Goal: Find specific fact: Find contact information

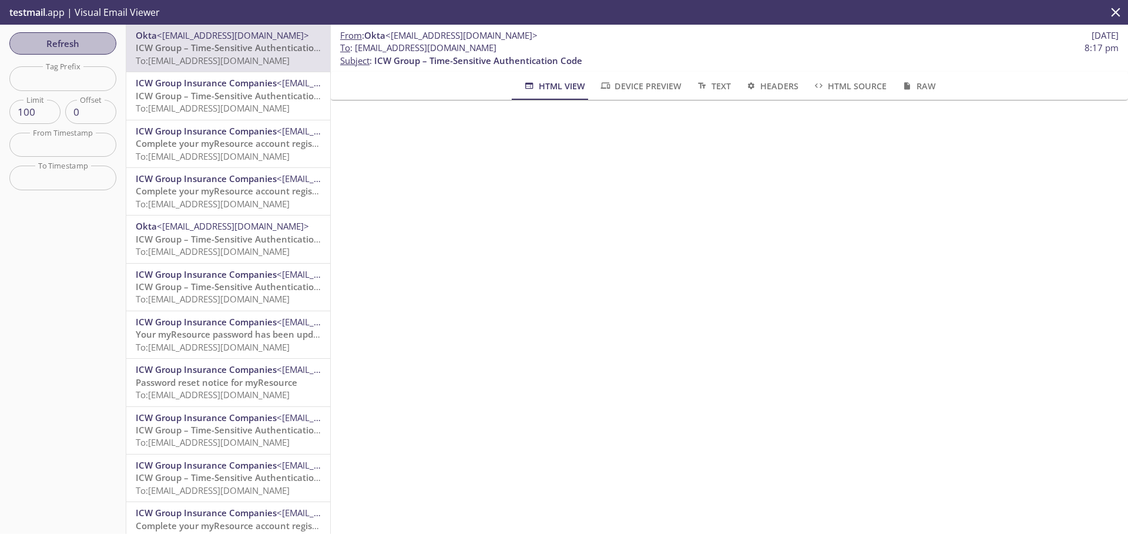
click at [63, 42] on span "Refresh" at bounding box center [63, 43] width 88 height 15
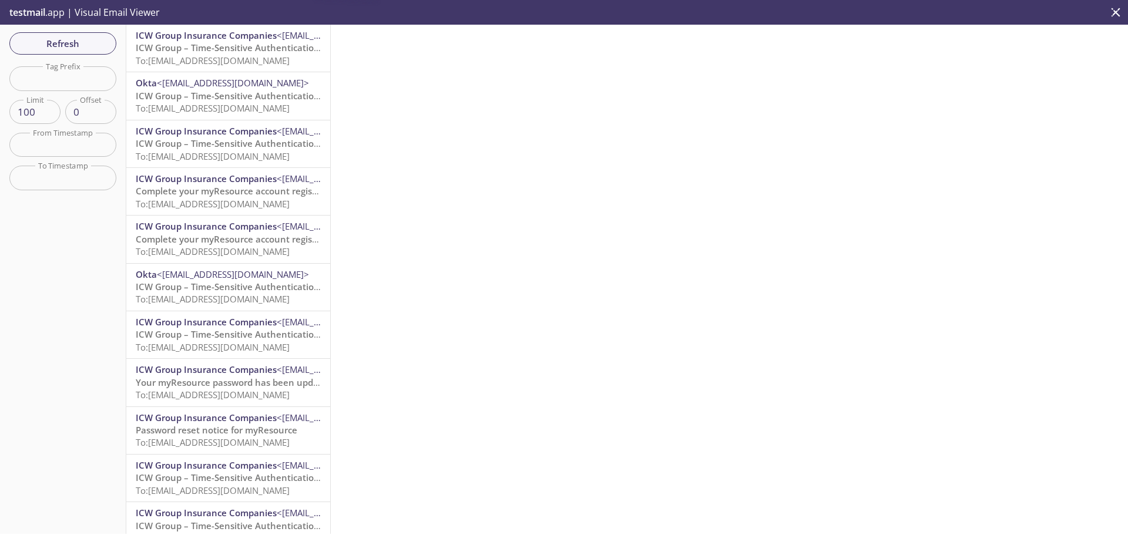
click at [222, 63] on span "To: [EMAIL_ADDRESS][DOMAIN_NAME]" at bounding box center [213, 61] width 154 height 12
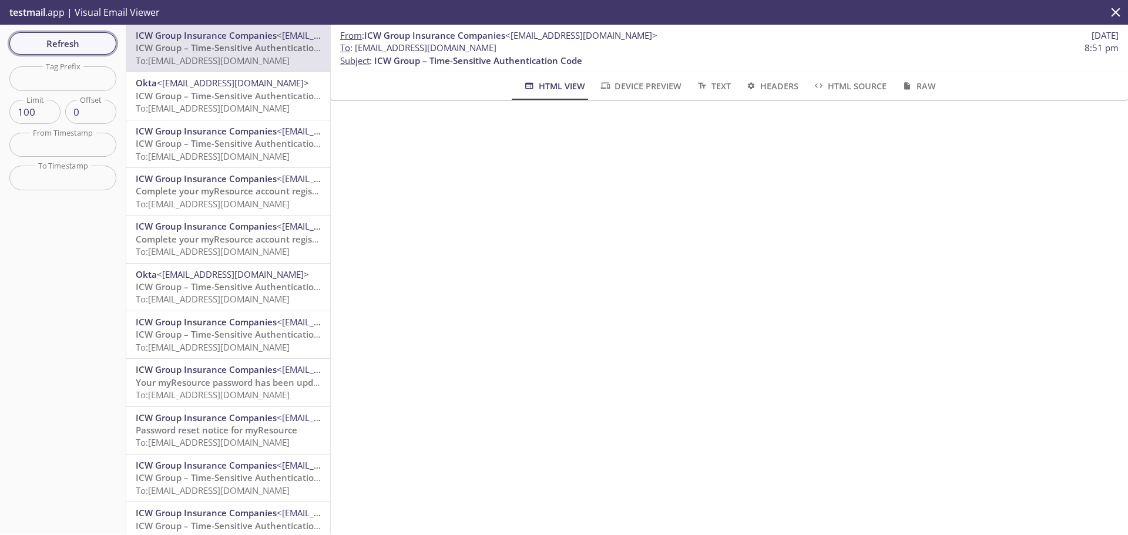
click at [75, 48] on span "Refresh" at bounding box center [63, 43] width 88 height 15
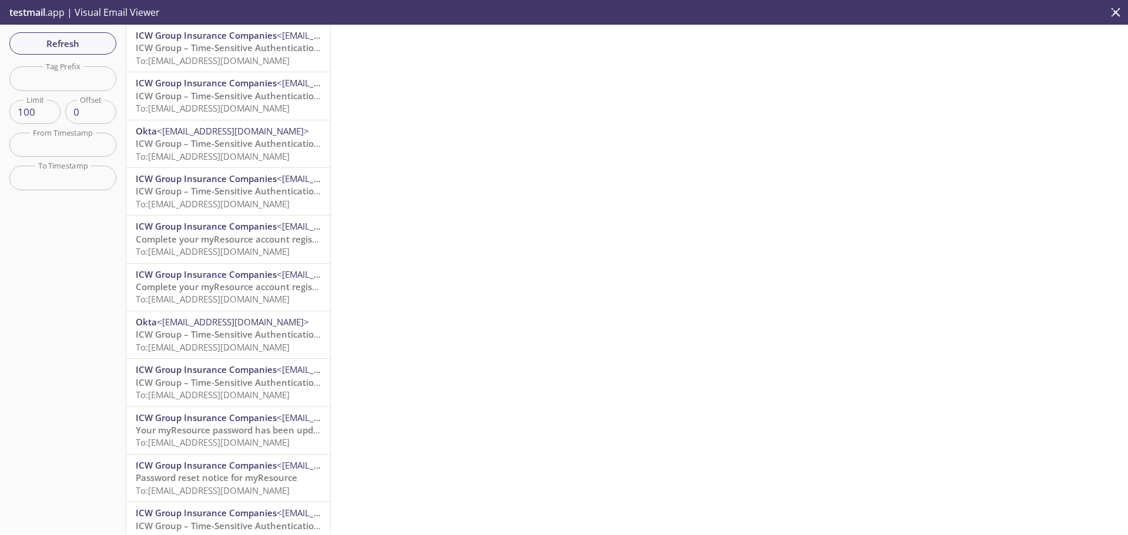
click at [205, 66] on p "ICW Group – Time-Sensitive Authentication Code To: [EMAIL_ADDRESS][DOMAIN_NAME]" at bounding box center [228, 54] width 185 height 25
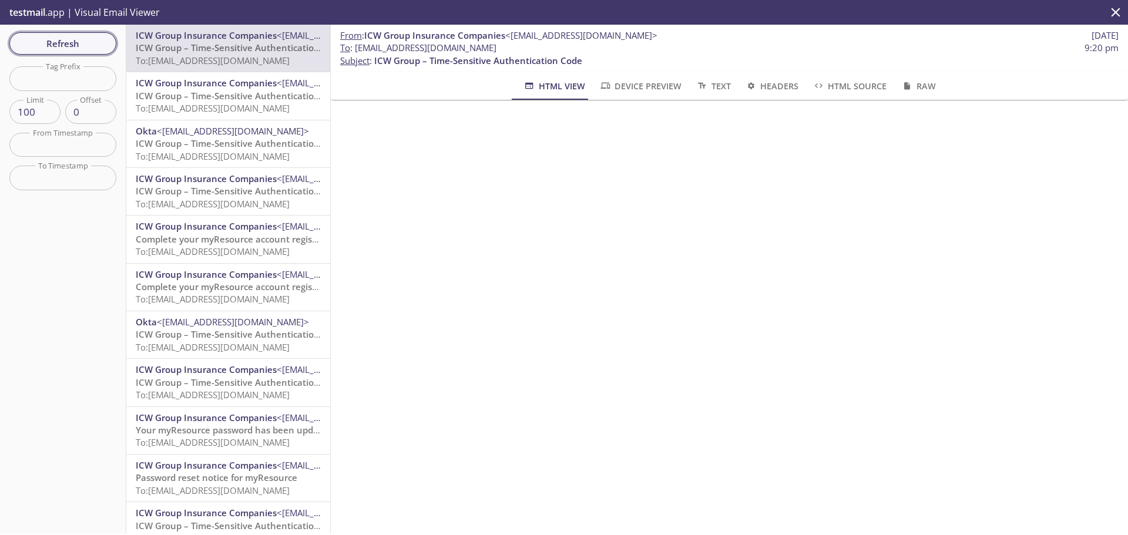
click at [83, 40] on span "Refresh" at bounding box center [63, 43] width 88 height 15
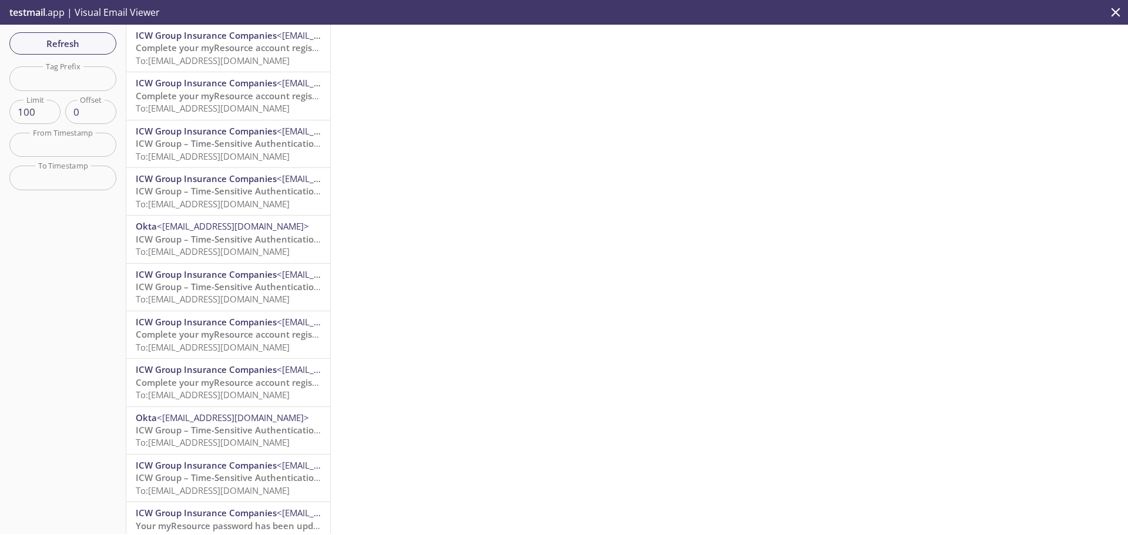
click at [211, 50] on span "Complete your myResource account registration" at bounding box center [239, 48] width 206 height 12
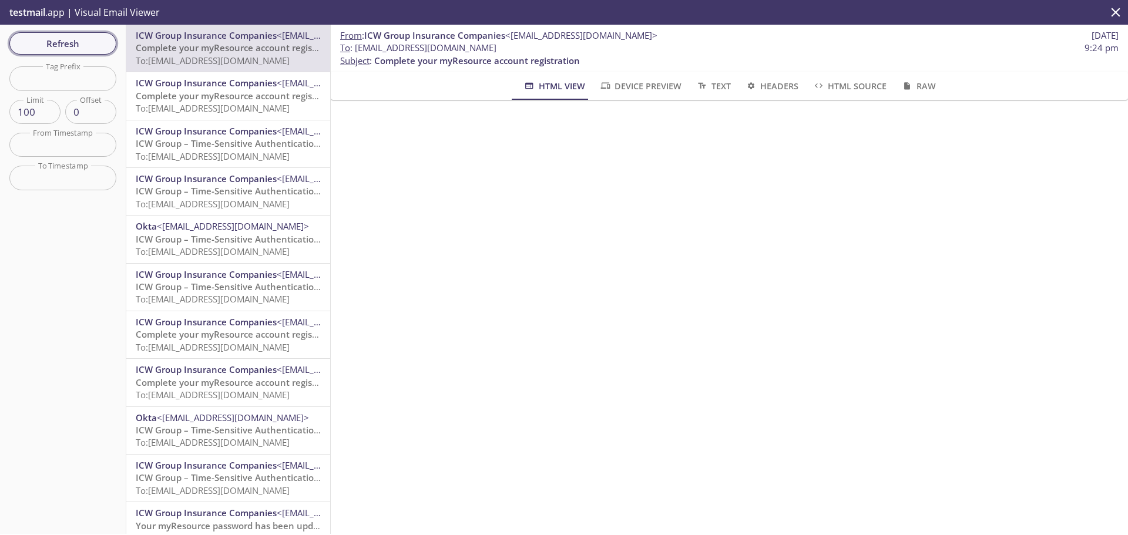
click at [75, 48] on span "Refresh" at bounding box center [63, 43] width 88 height 15
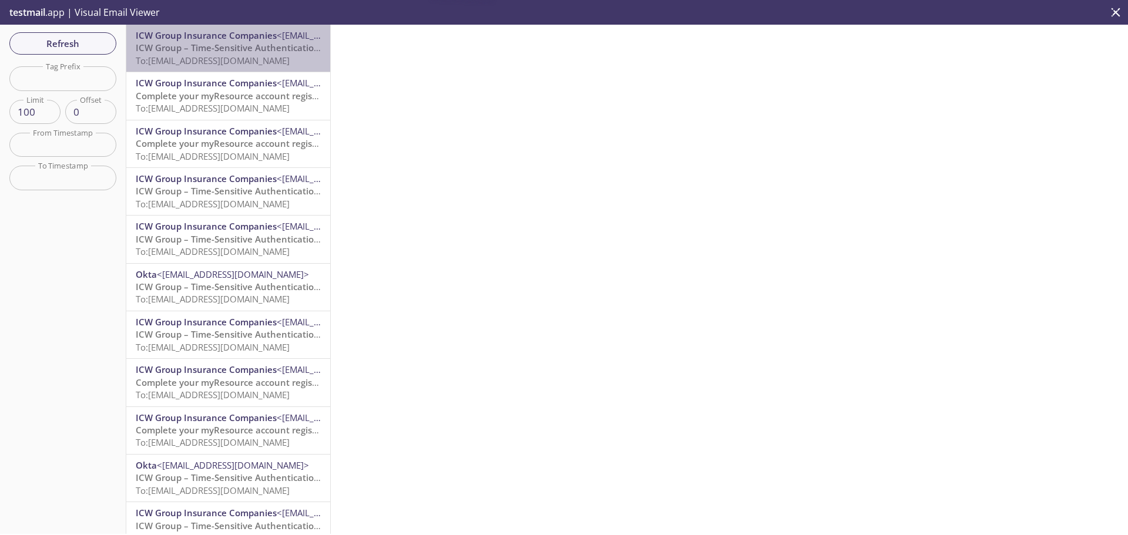
click at [233, 56] on span "To: [EMAIL_ADDRESS][DOMAIN_NAME]" at bounding box center [213, 61] width 154 height 12
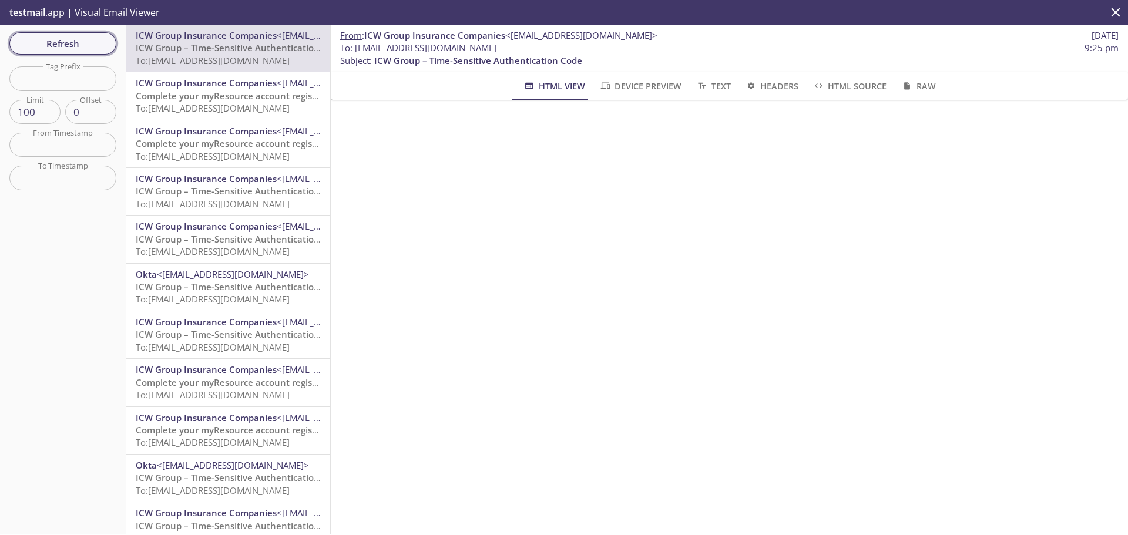
click at [83, 43] on span "Refresh" at bounding box center [63, 43] width 88 height 15
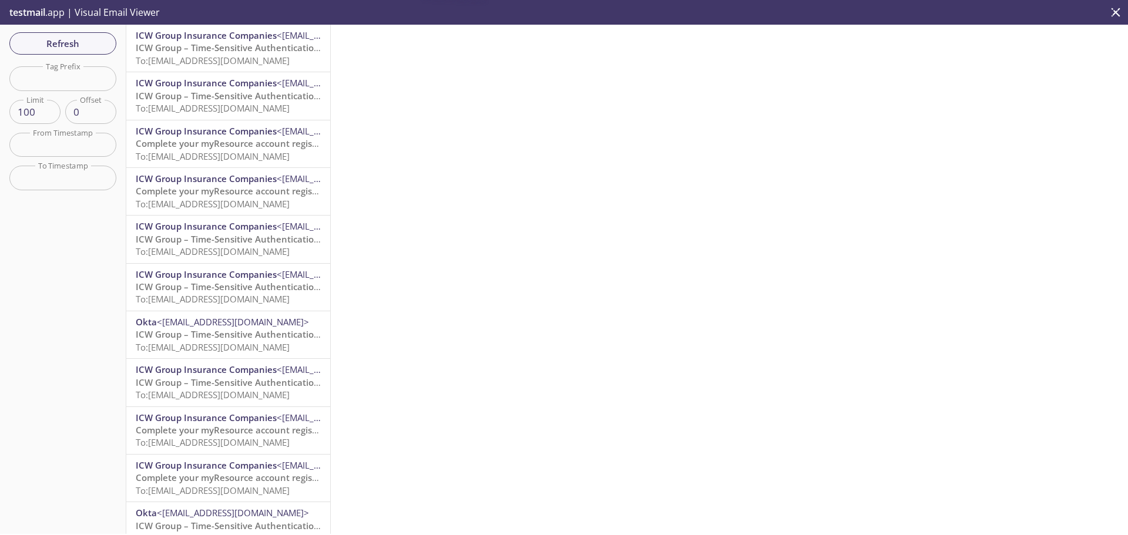
click at [217, 63] on span "To: [EMAIL_ADDRESS][DOMAIN_NAME]" at bounding box center [213, 61] width 154 height 12
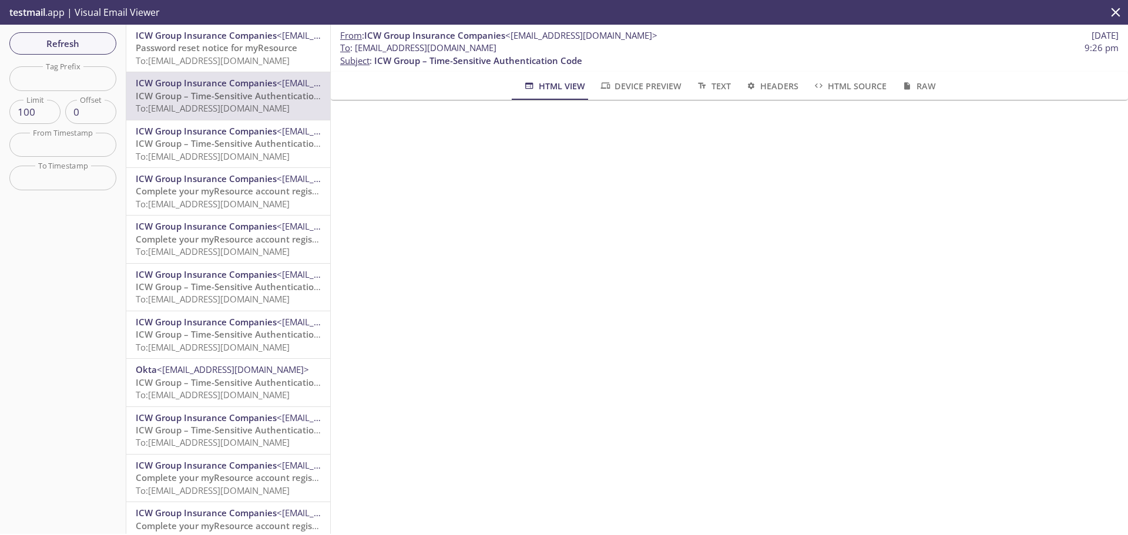
click at [245, 58] on span "To: [EMAIL_ADDRESS][DOMAIN_NAME]" at bounding box center [213, 61] width 154 height 12
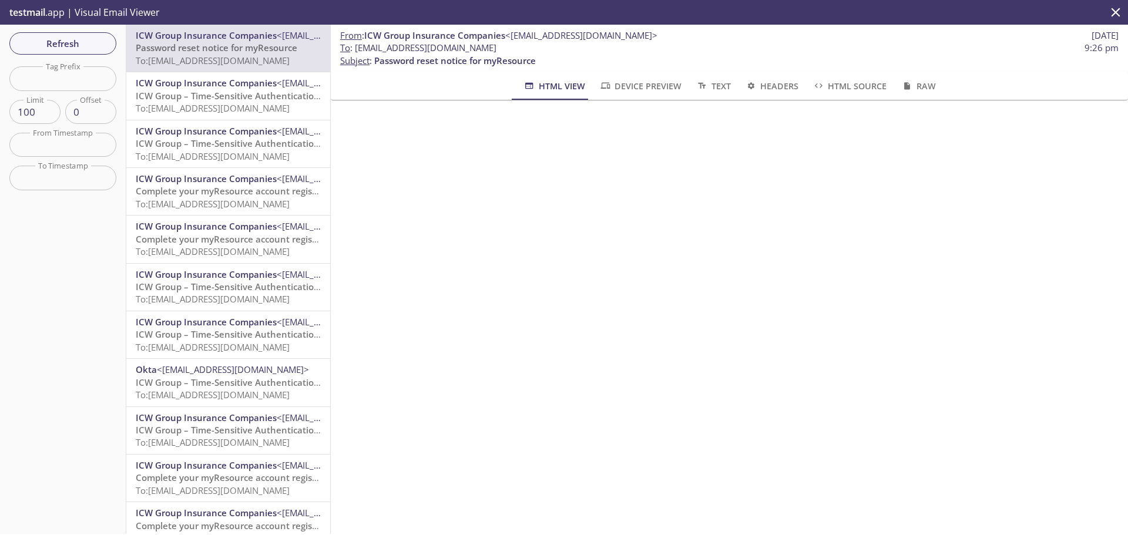
drag, startPoint x: 538, startPoint y: 51, endPoint x: 355, endPoint y: 49, distance: 183.2
click at [355, 49] on span "To : [EMAIL_ADDRESS][DOMAIN_NAME] 9:26 pm" at bounding box center [729, 48] width 778 height 12
copy span "[EMAIL_ADDRESS][DOMAIN_NAME]"
click at [72, 46] on span "Refresh" at bounding box center [63, 43] width 88 height 15
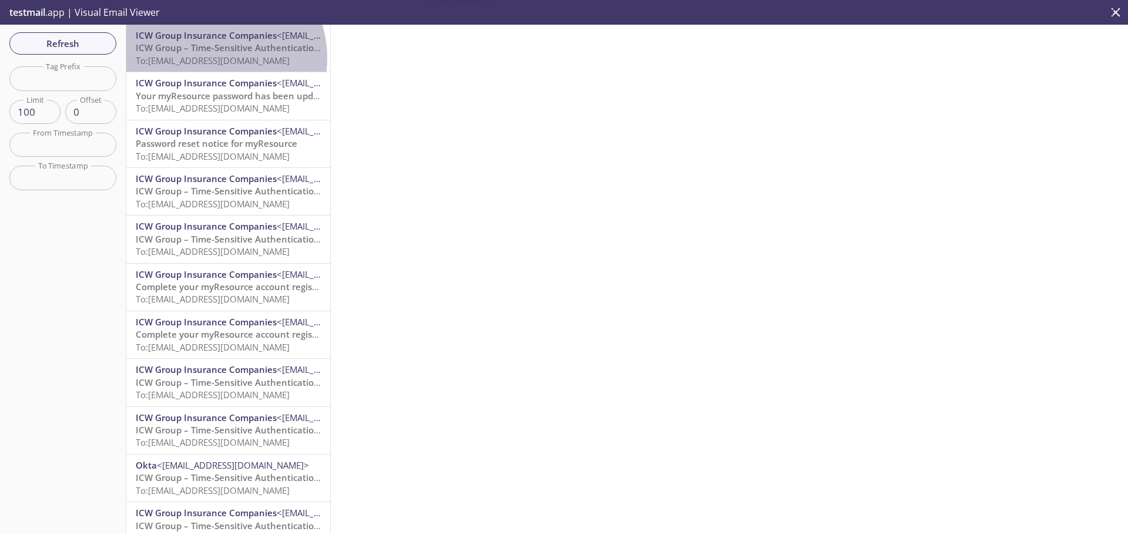
click at [212, 58] on span "To: [EMAIL_ADDRESS][DOMAIN_NAME]" at bounding box center [213, 61] width 154 height 12
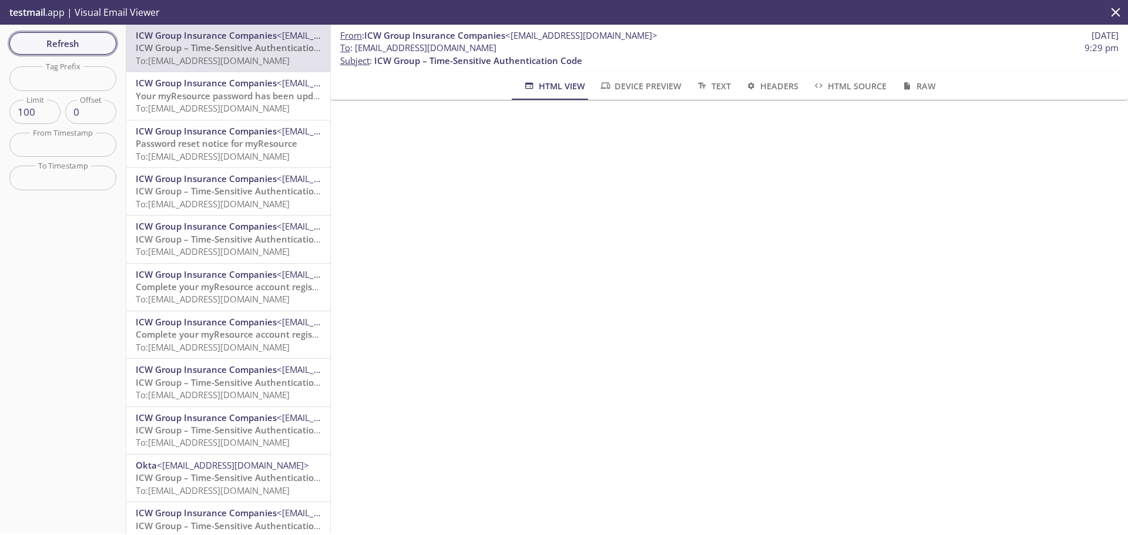
click at [79, 42] on span "Refresh" at bounding box center [63, 43] width 88 height 15
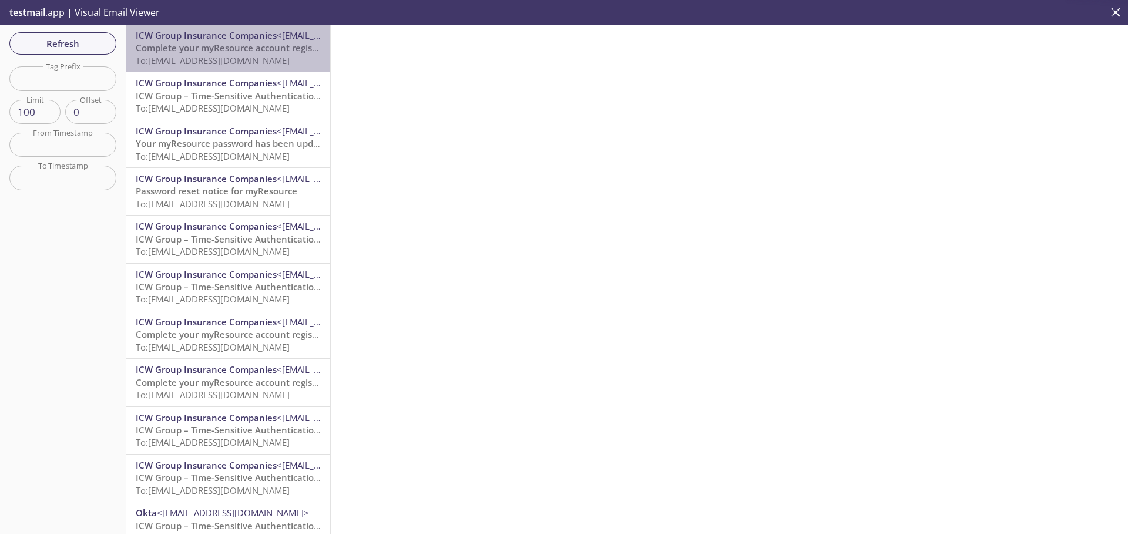
click at [263, 58] on span "To: [EMAIL_ADDRESS][DOMAIN_NAME]" at bounding box center [213, 61] width 154 height 12
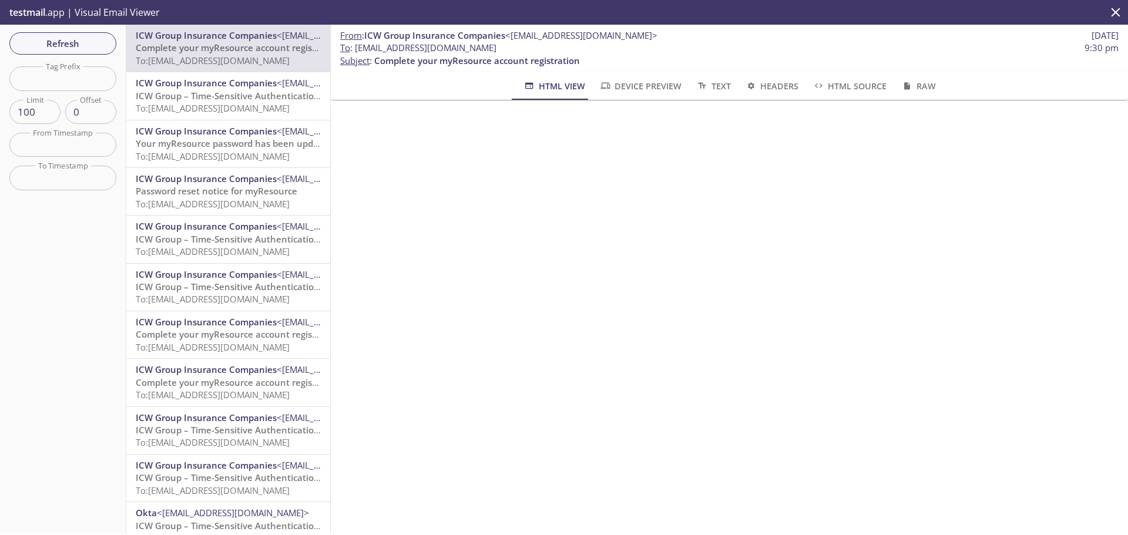
click at [55, 31] on div "Refresh Filters Tag Prefix Tag Prefix Limit 100 Limit Offset 0 Offset From Time…" at bounding box center [63, 279] width 126 height 509
click at [55, 40] on span "Refresh" at bounding box center [63, 43] width 88 height 15
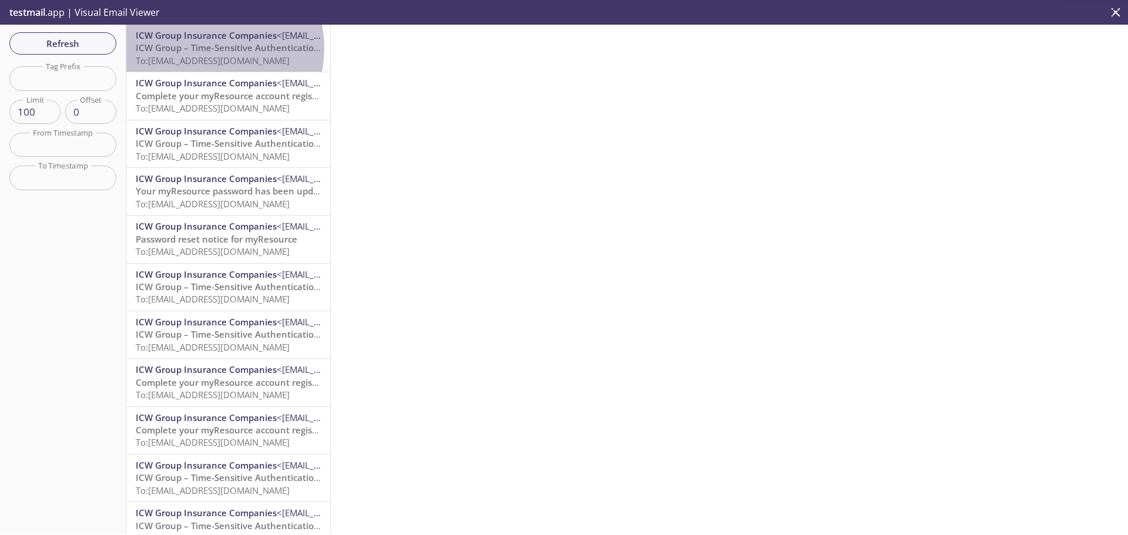
drag, startPoint x: 206, startPoint y: 48, endPoint x: 290, endPoint y: 85, distance: 91.5
click at [206, 48] on span "ICW Group – Time-Sensitive Authentication Code" at bounding box center [240, 48] width 208 height 12
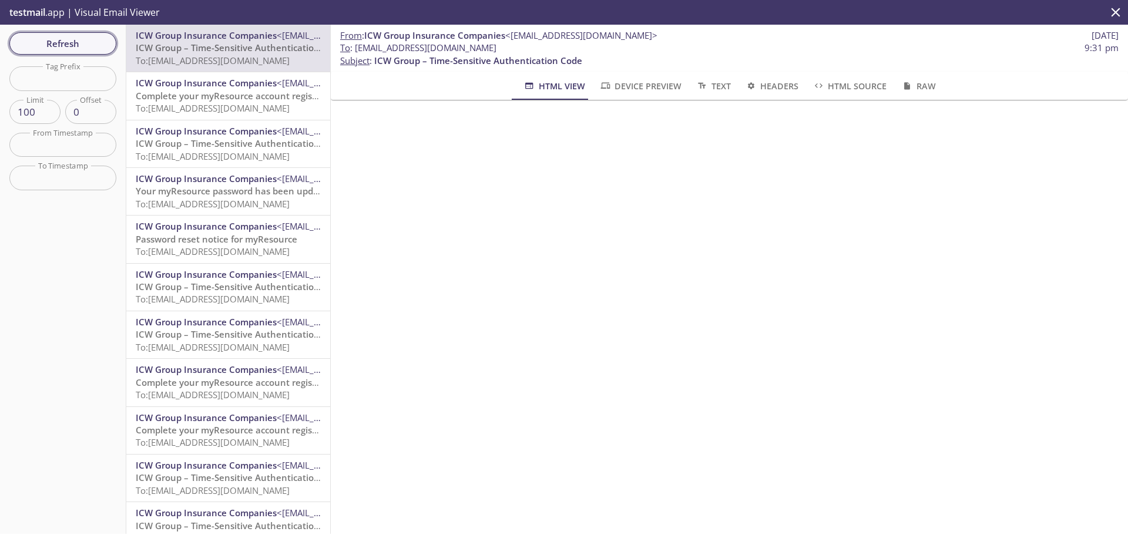
click at [76, 43] on span "Refresh" at bounding box center [63, 43] width 88 height 15
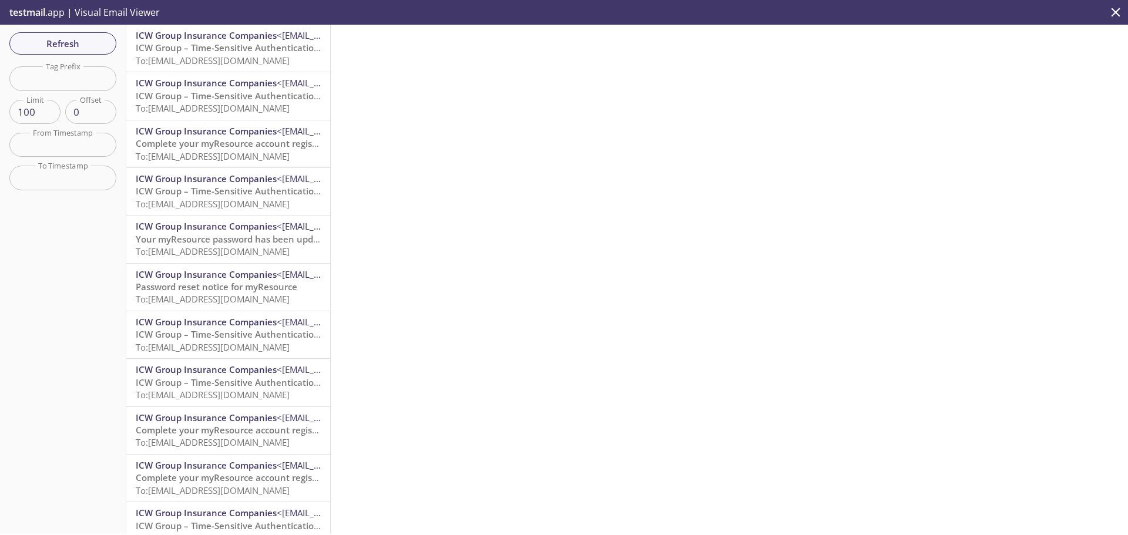
click at [236, 52] on span "ICW Group – Time-Sensitive Authentication Code" at bounding box center [240, 48] width 208 height 12
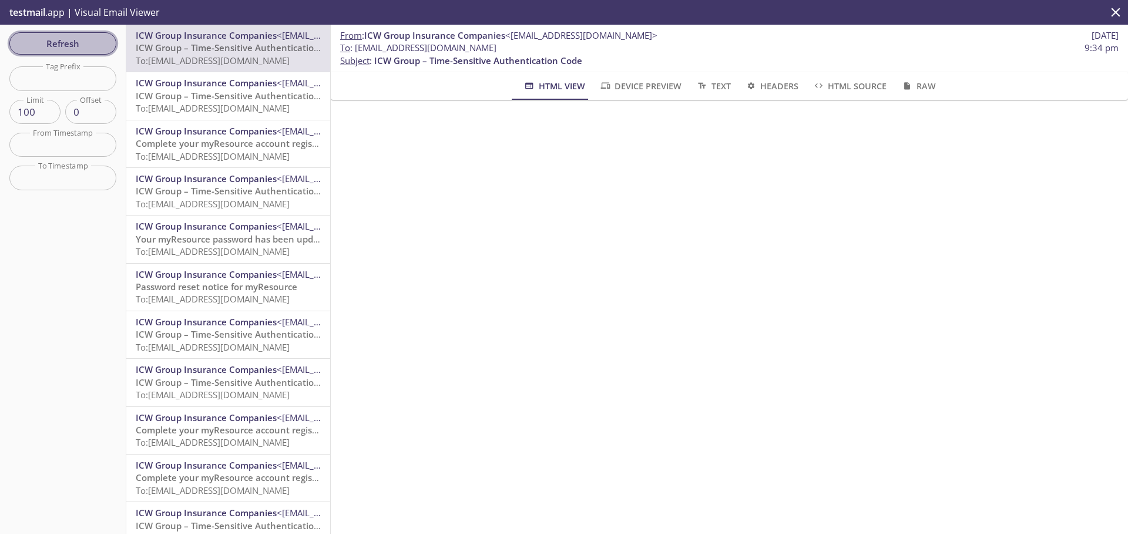
click at [77, 39] on span "Refresh" at bounding box center [63, 43] width 88 height 15
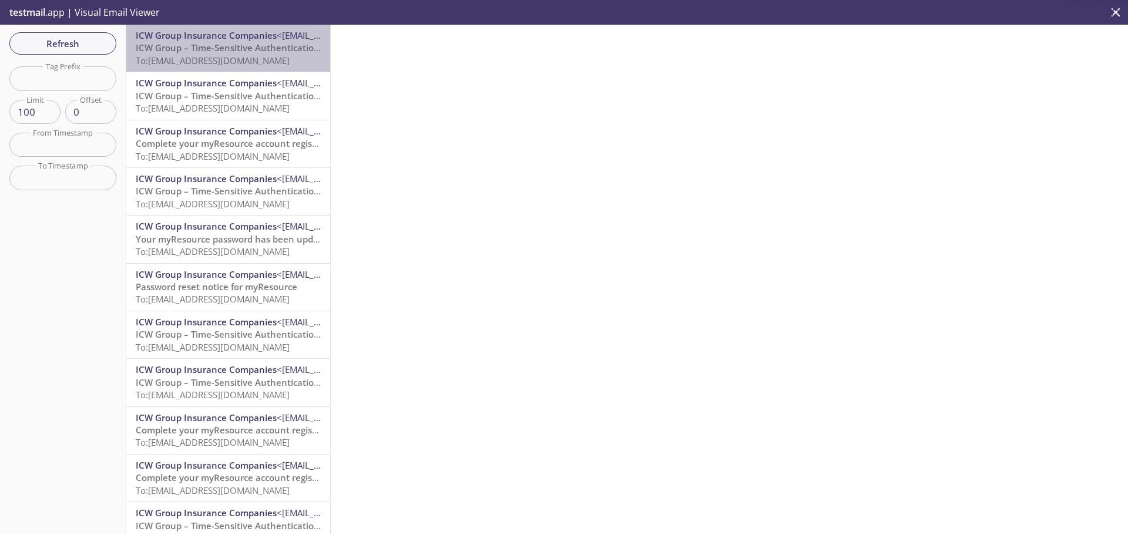
click at [228, 59] on span "To: [EMAIL_ADDRESS][DOMAIN_NAME]" at bounding box center [213, 61] width 154 height 12
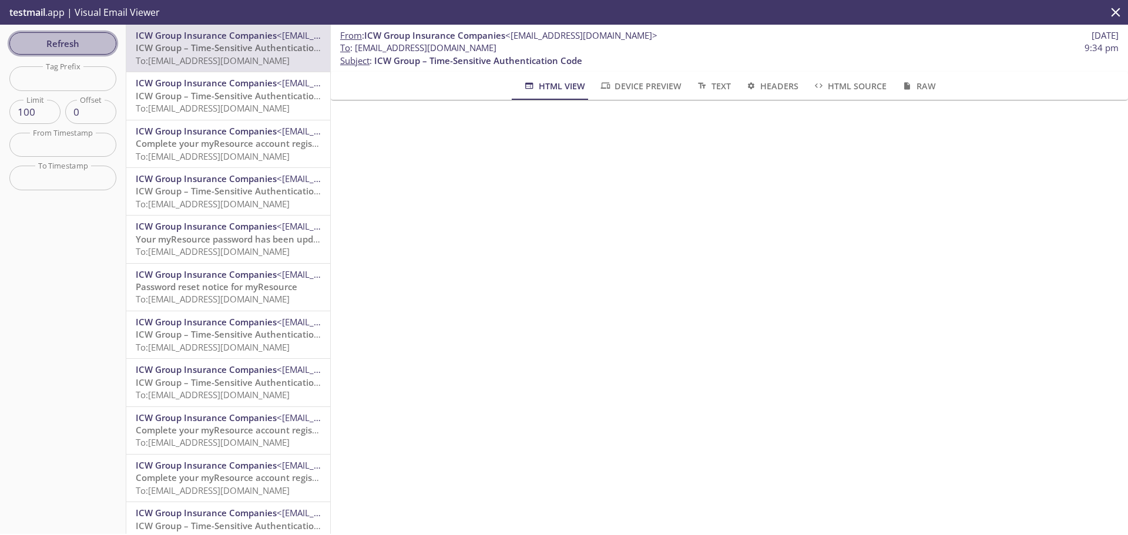
click at [78, 40] on span "Refresh" at bounding box center [63, 43] width 88 height 15
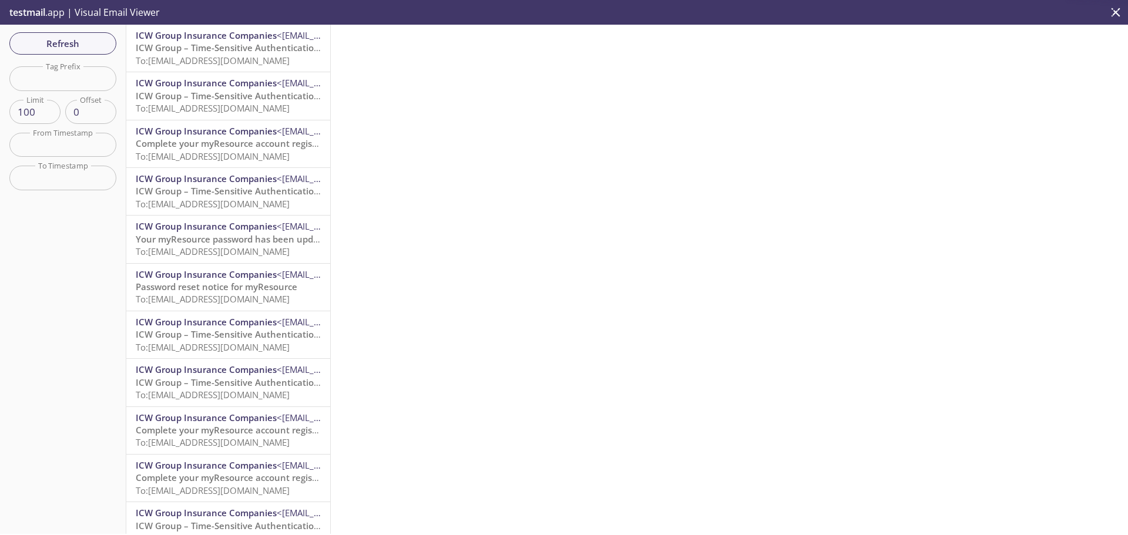
click at [248, 48] on span "ICW Group – Time-Sensitive Authentication Code" at bounding box center [240, 48] width 208 height 12
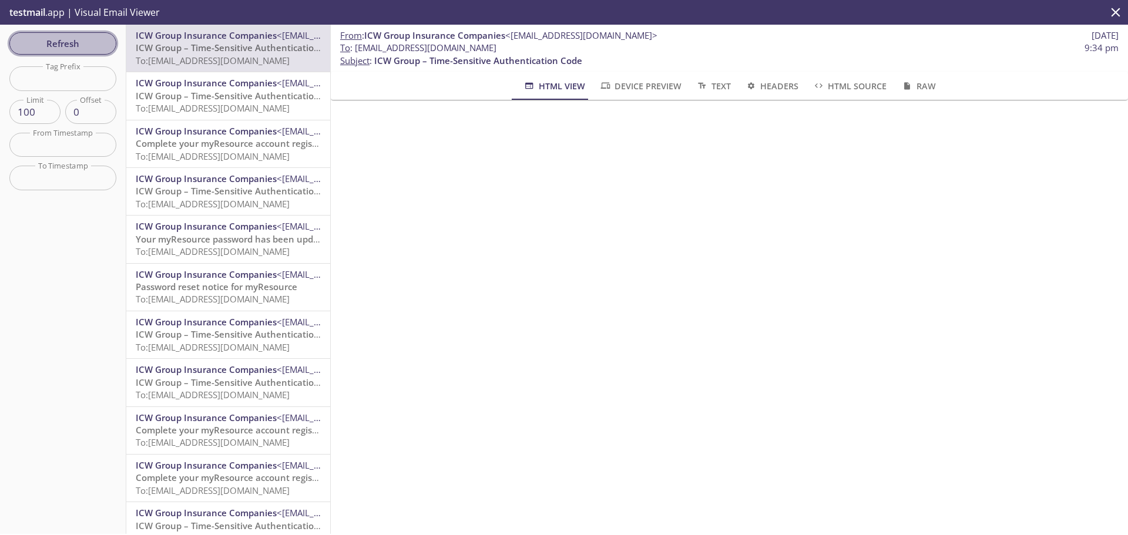
click at [86, 52] on button "Refresh" at bounding box center [62, 43] width 107 height 22
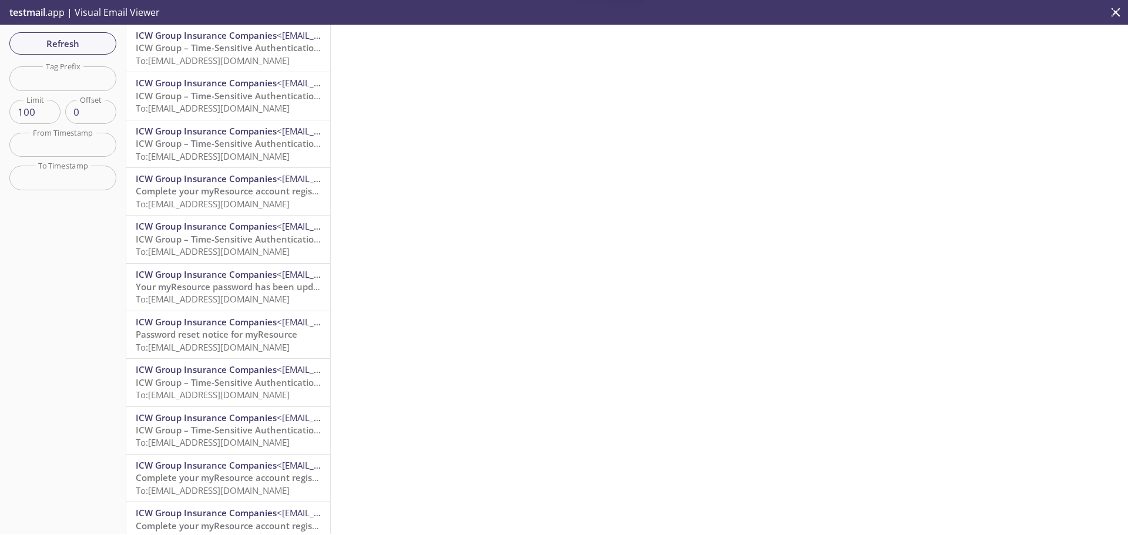
click at [210, 51] on span "ICW Group – Time-Sensitive Authentication Code" at bounding box center [240, 48] width 208 height 12
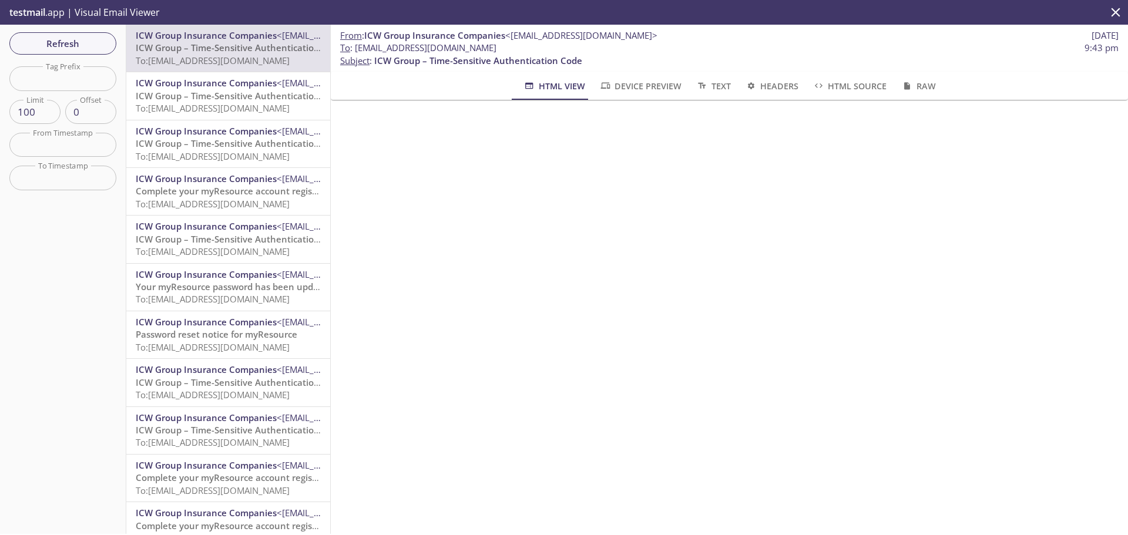
click at [222, 153] on span "To: [EMAIL_ADDRESS][DOMAIN_NAME]" at bounding box center [213, 156] width 154 height 12
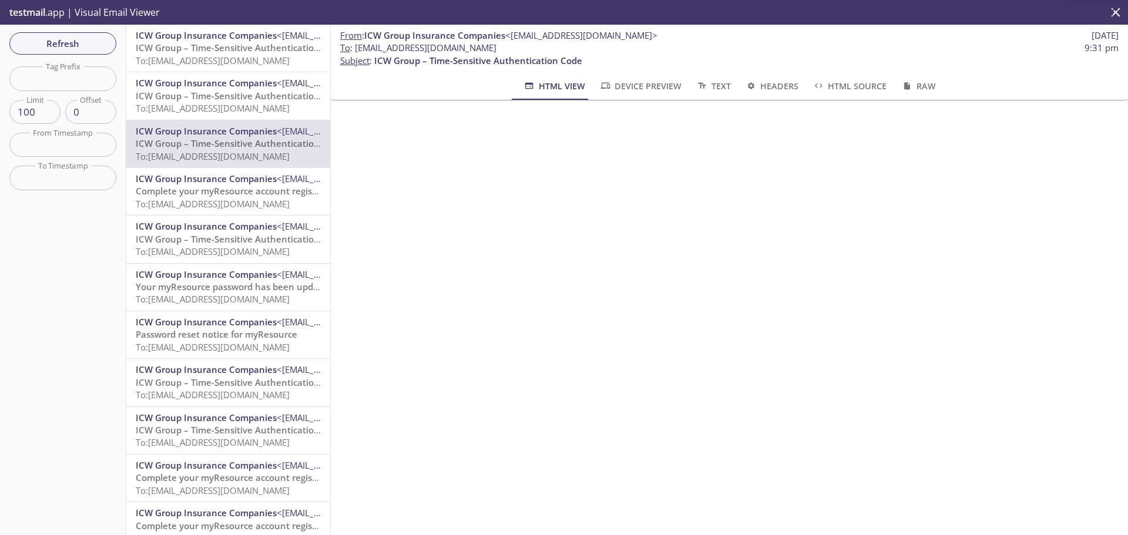
click at [443, 48] on span "To : [EMAIL_ADDRESS][DOMAIN_NAME]" at bounding box center [418, 48] width 156 height 12
click at [496, 42] on span "To : [EMAIL_ADDRESS][DOMAIN_NAME]" at bounding box center [418, 48] width 156 height 12
click at [534, 45] on span "To : [EMAIL_ADDRESS][DOMAIN_NAME] 9:31 pm" at bounding box center [729, 48] width 778 height 12
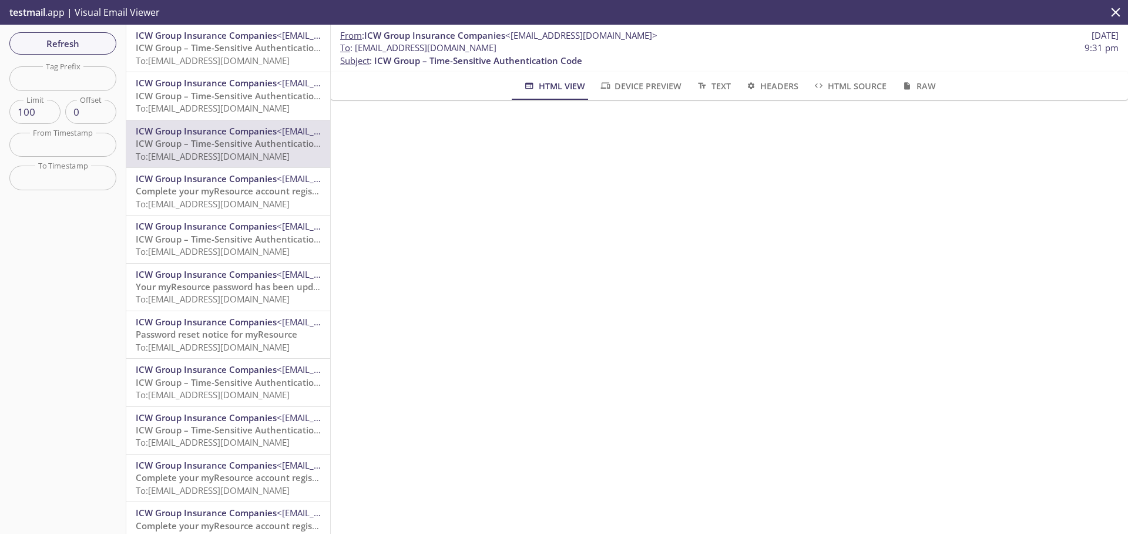
drag, startPoint x: 536, startPoint y: 48, endPoint x: 355, endPoint y: 53, distance: 180.4
click at [355, 53] on span "To : [EMAIL_ADDRESS][DOMAIN_NAME] 9:31 pm" at bounding box center [729, 48] width 778 height 12
copy span "[EMAIL_ADDRESS][DOMAIN_NAME]"
